Goal: Navigation & Orientation: Go to known website

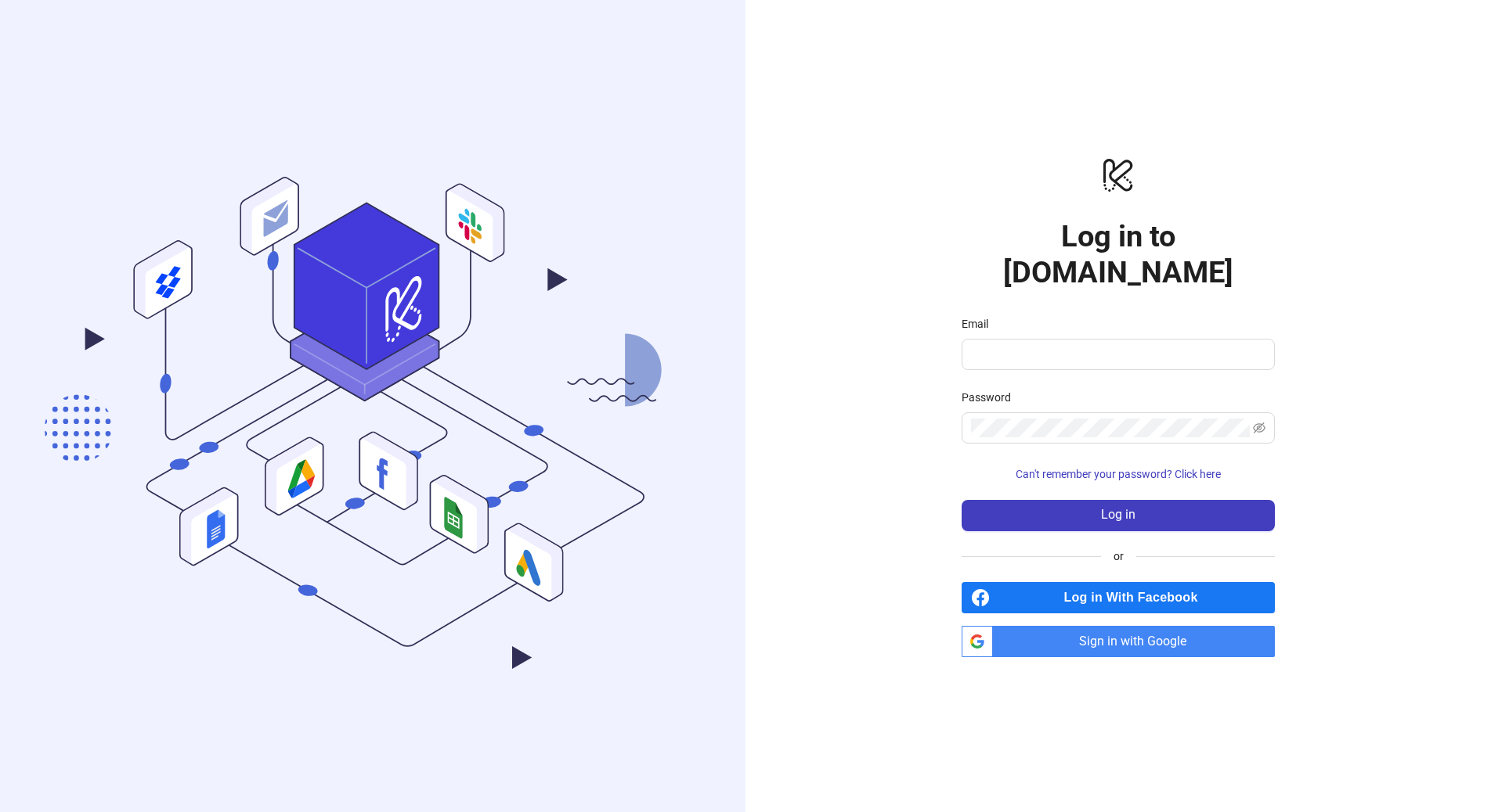
click at [1034, 626] on span "Sign in with Google" at bounding box center [1137, 641] width 276 height 31
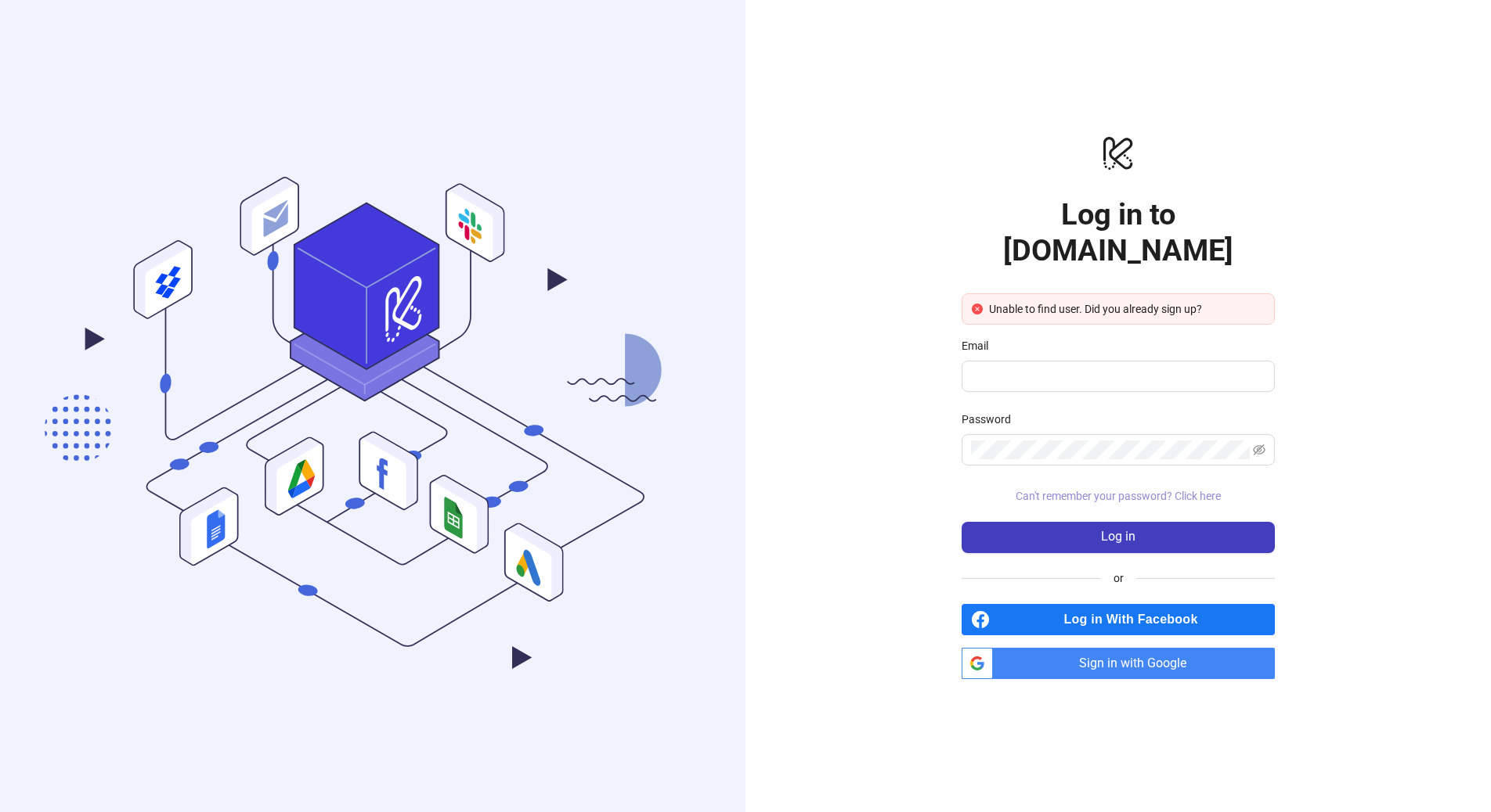
click at [1173, 489] on span "Can't remember your password? Click here" at bounding box center [1117, 495] width 205 height 13
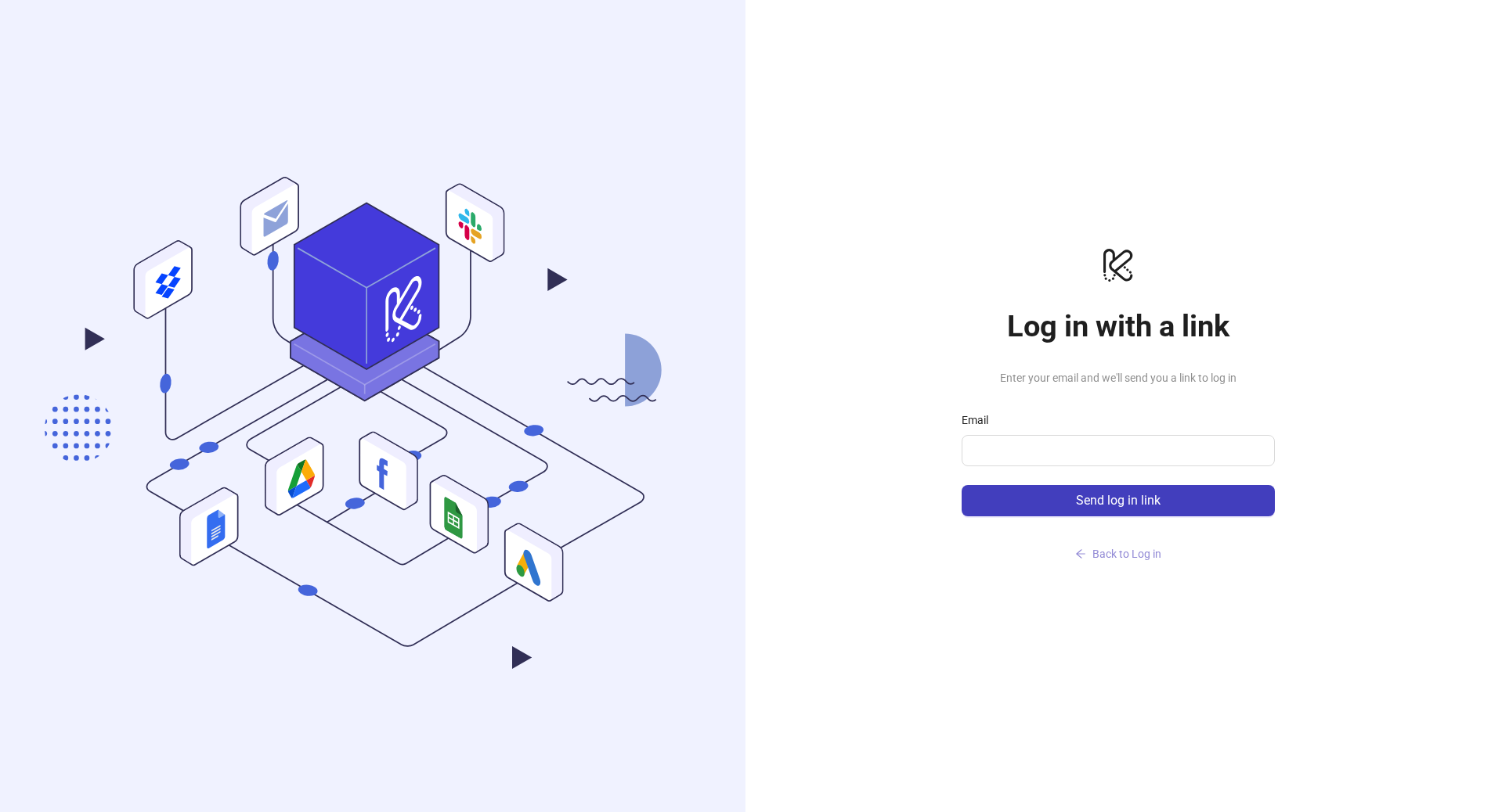
click at [1116, 558] on span "Back to Log in" at bounding box center [1126, 553] width 69 height 13
